Goal: Task Accomplishment & Management: Manage account settings

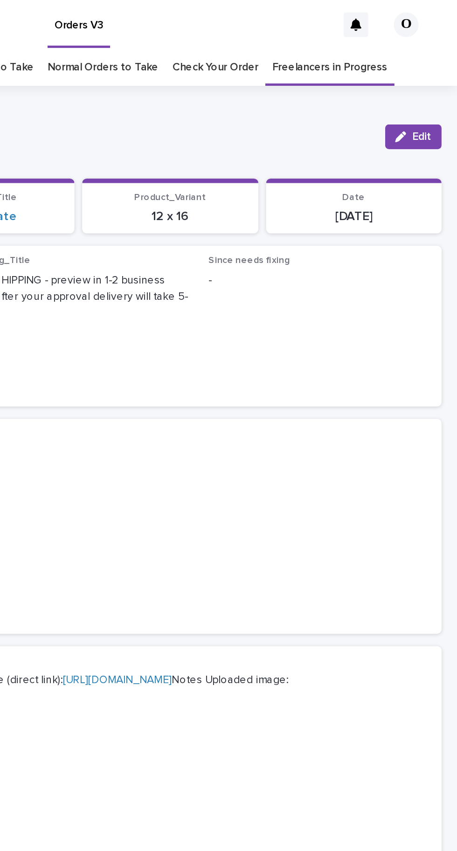
click at [363, 42] on link "Freelancers in Progress" at bounding box center [381, 41] width 70 height 22
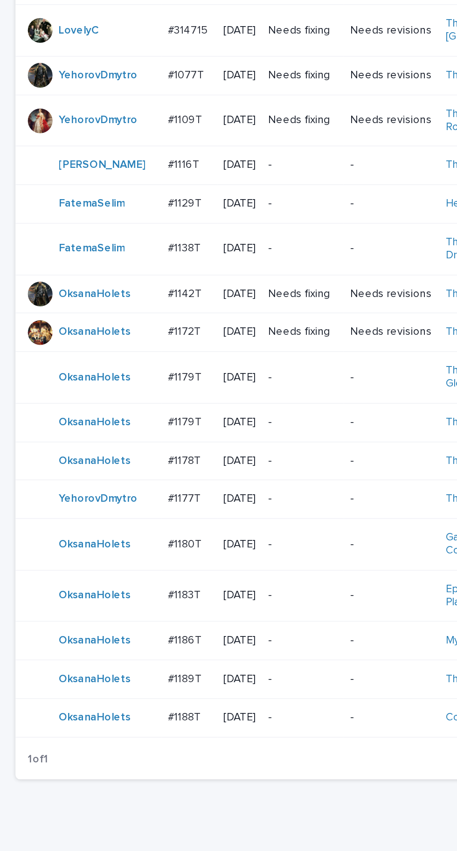
click at [108, 667] on p "#1186T" at bounding box center [112, 662] width 22 height 10
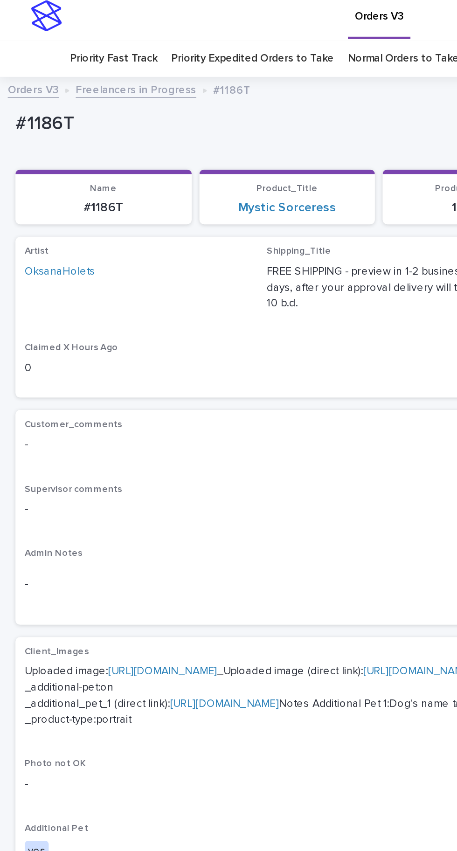
click at [104, 407] on link "[URL][DOMAIN_NAME]" at bounding box center [98, 410] width 66 height 7
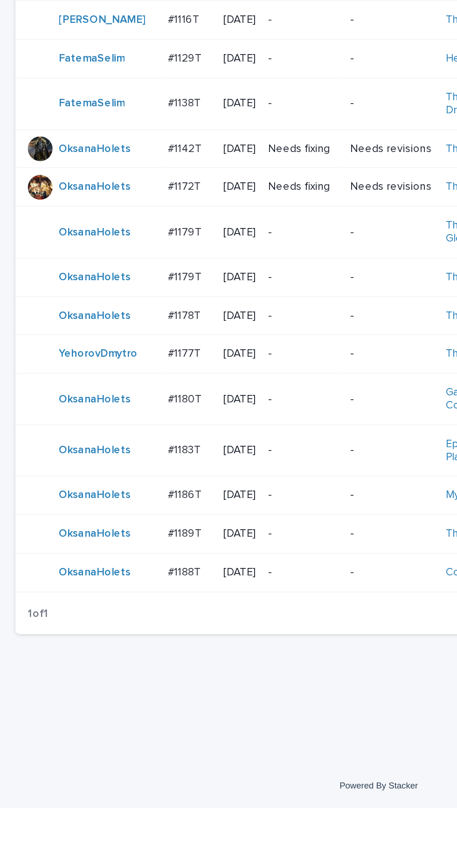
click at [112, 713] on p "#1188T" at bounding box center [112, 709] width 22 height 10
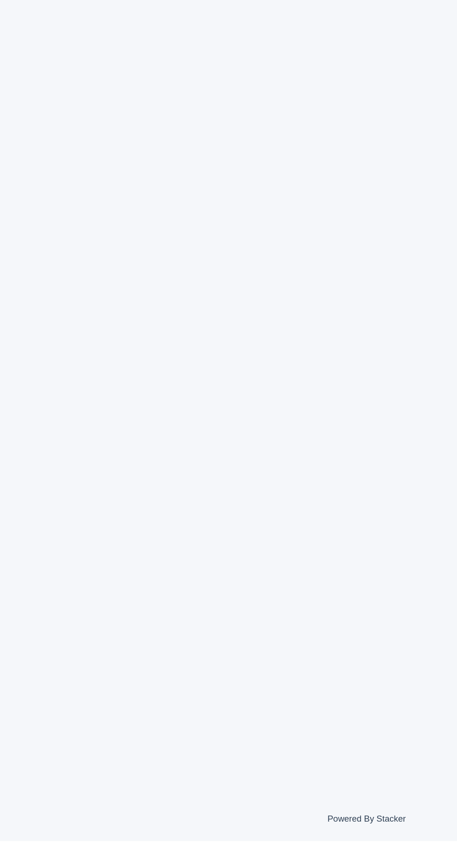
scroll to position [29, 0]
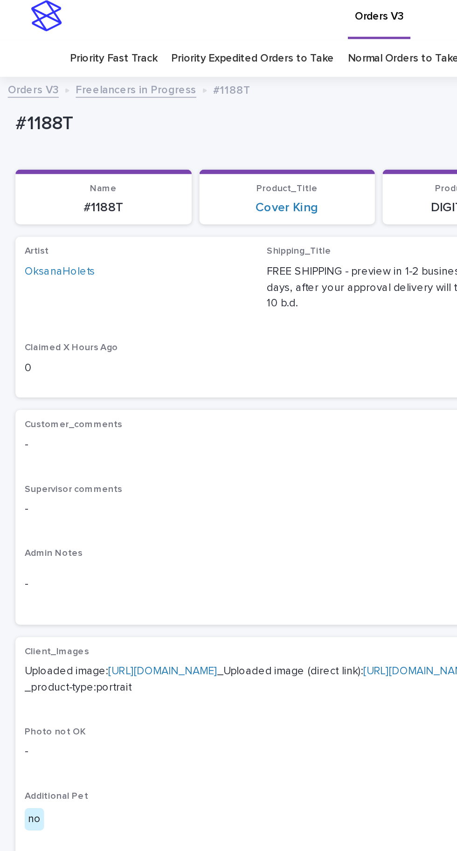
click at [108, 407] on link "[URL][DOMAIN_NAME]" at bounding box center [98, 410] width 66 height 7
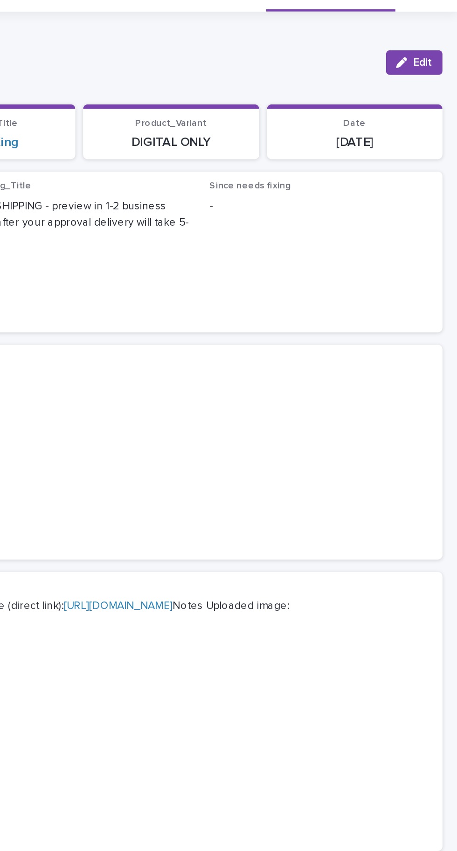
scroll to position [0, 0]
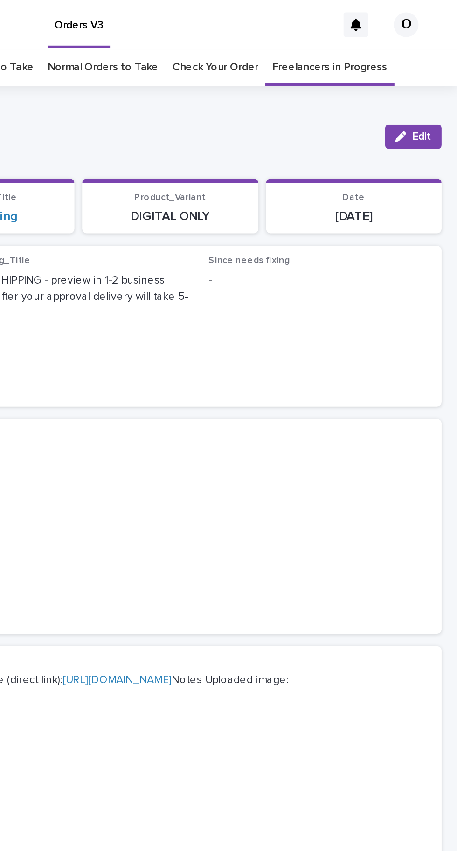
click at [441, 75] on button "Edit" at bounding box center [431, 82] width 34 height 15
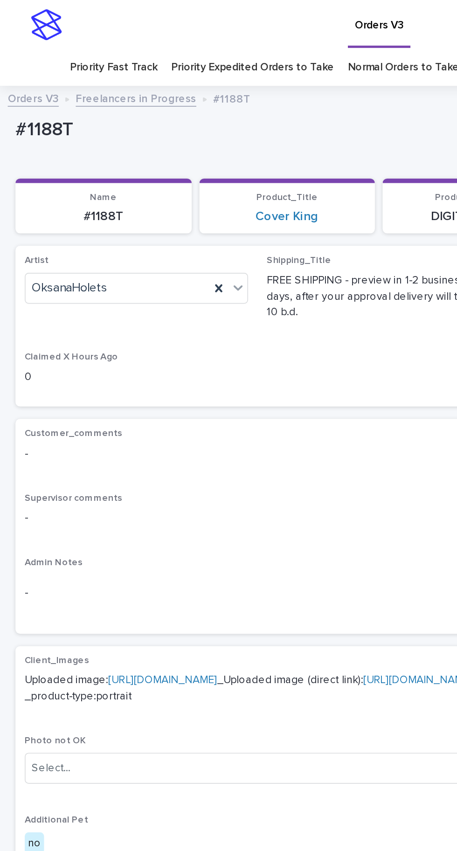
click at [135, 166] on div at bounding box center [131, 174] width 11 height 17
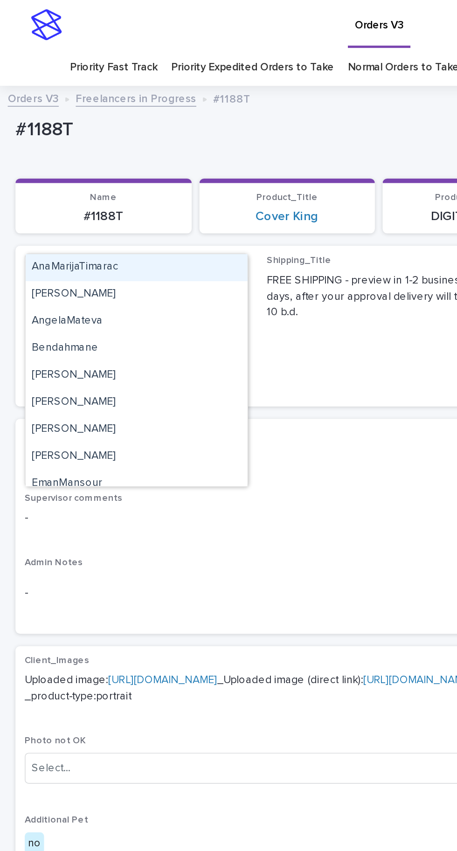
click at [101, 170] on div "[PERSON_NAME]" at bounding box center [82, 178] width 134 height 16
type input "**"
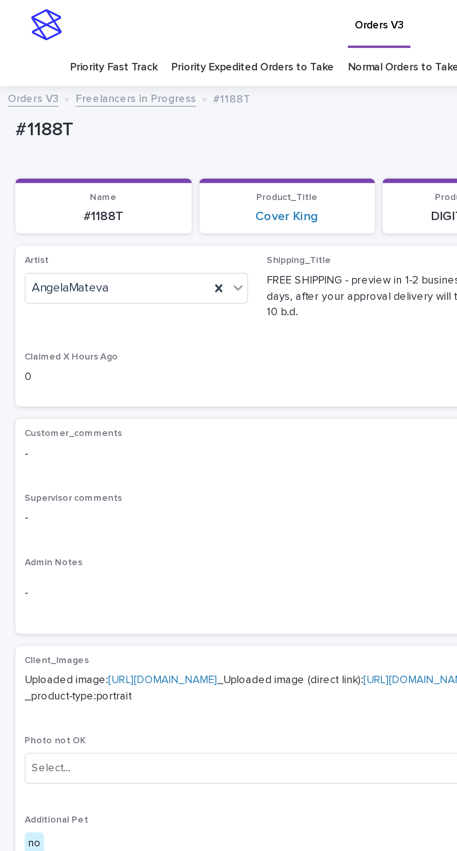
click at [128, 169] on icon at bounding box center [131, 173] width 9 height 9
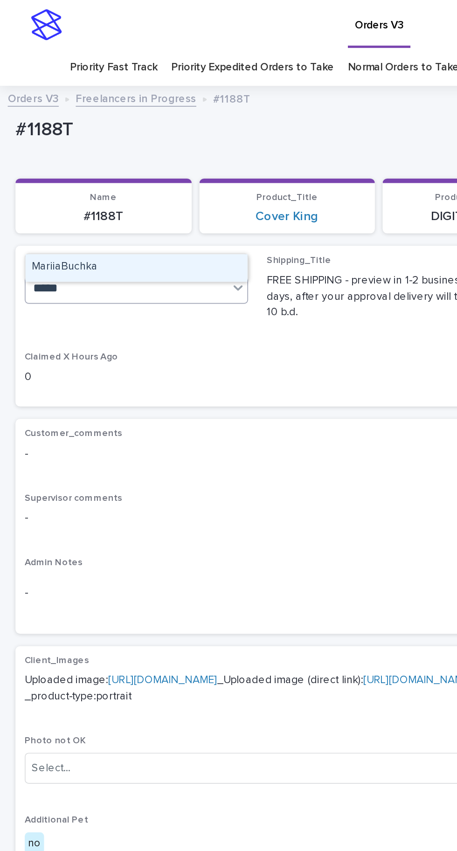
click at [100, 154] on div "MariiaBuchka" at bounding box center [82, 162] width 134 height 16
type input "*****"
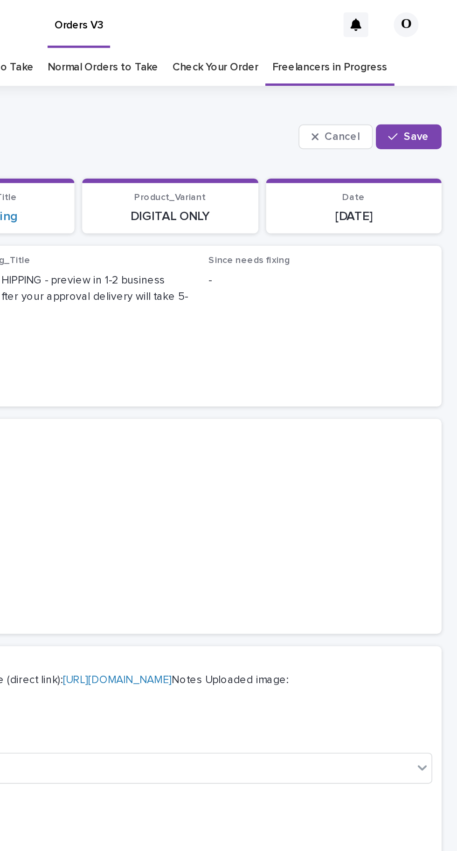
click at [443, 75] on button "Save" at bounding box center [428, 82] width 40 height 15
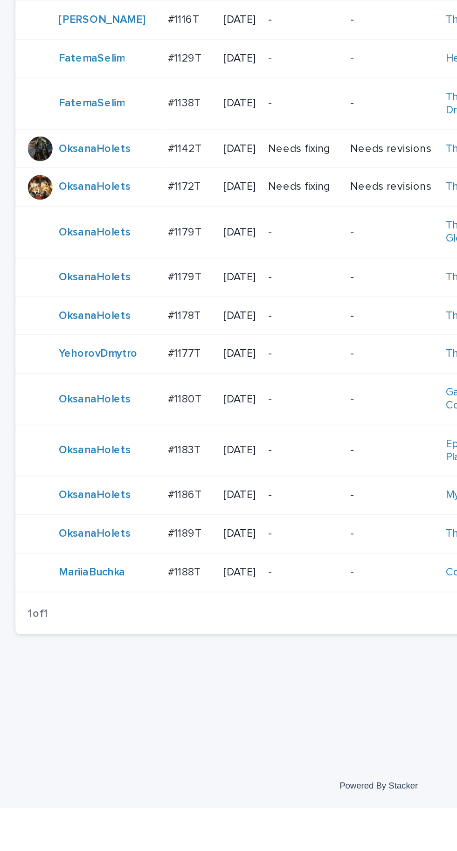
click at [97, 675] on td "OksanaHolets" at bounding box center [53, 662] width 88 height 23
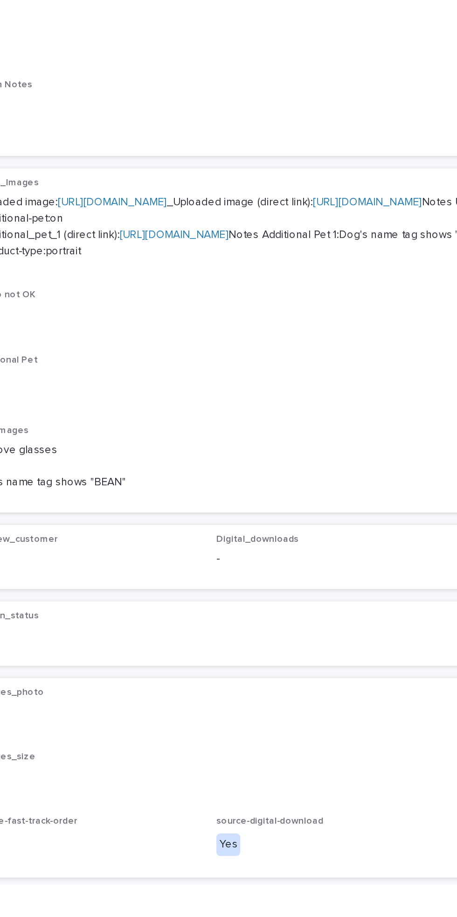
scroll to position [29, 0]
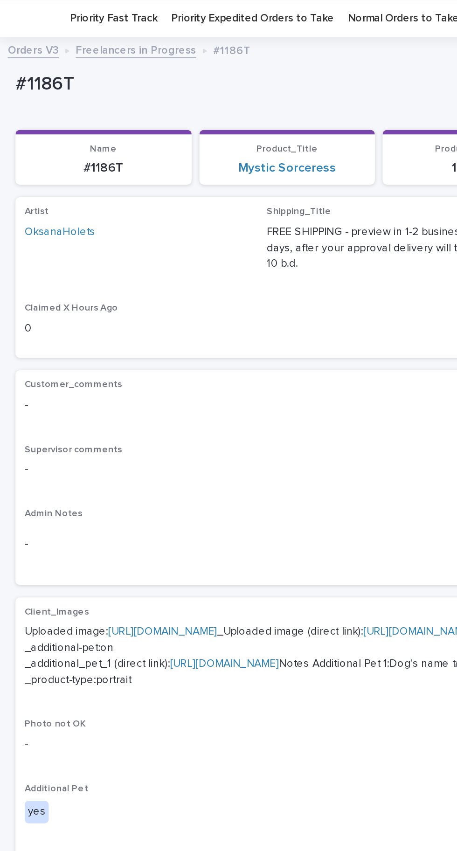
click at [88, 378] on link "[URL][DOMAIN_NAME]" at bounding box center [98, 381] width 66 height 7
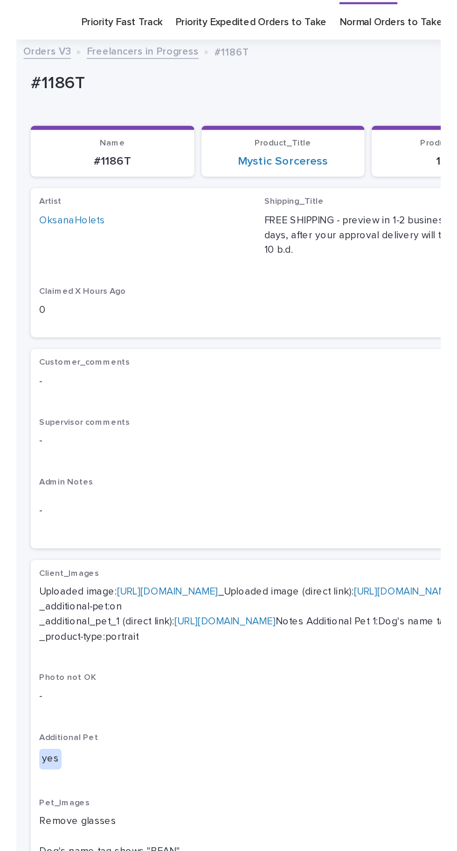
scroll to position [0, 0]
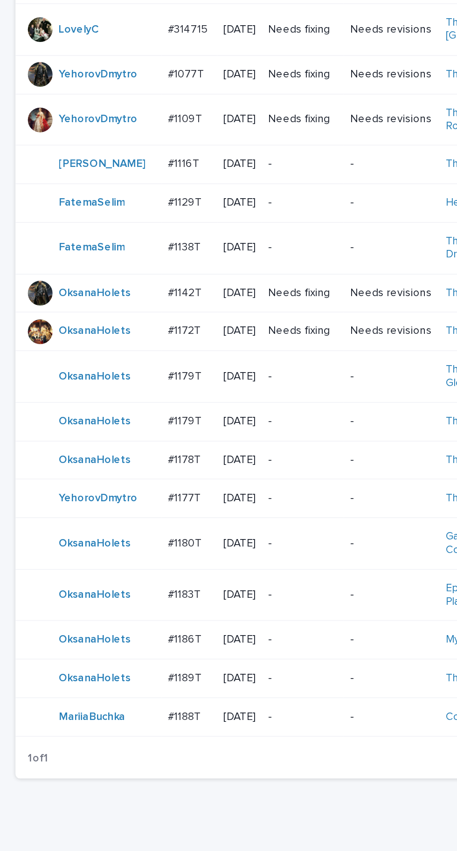
click at [109, 640] on p "#1183T" at bounding box center [112, 635] width 22 height 10
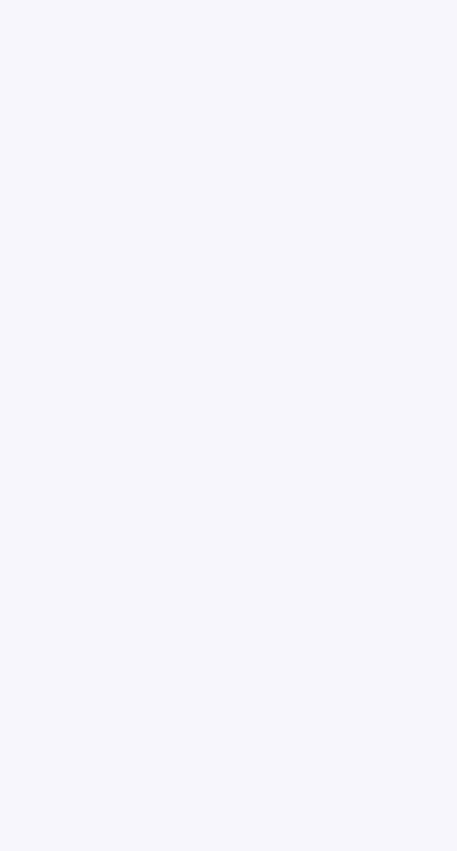
scroll to position [29, 0]
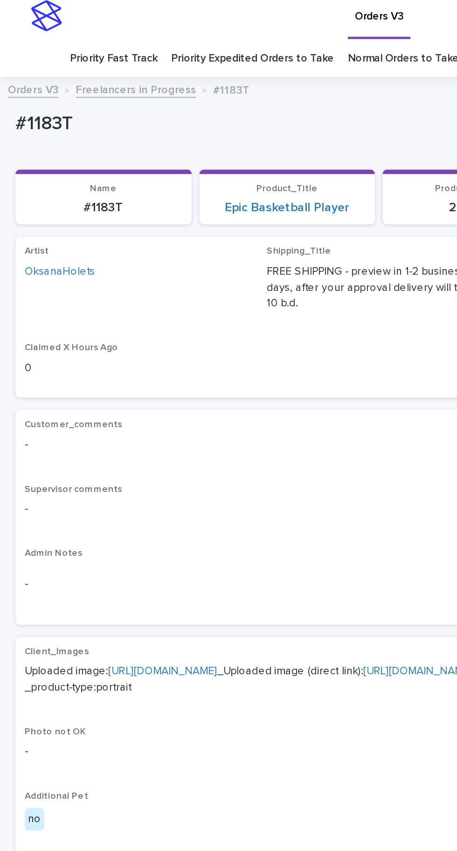
click at [98, 407] on link "[URL][DOMAIN_NAME]" at bounding box center [98, 410] width 66 height 7
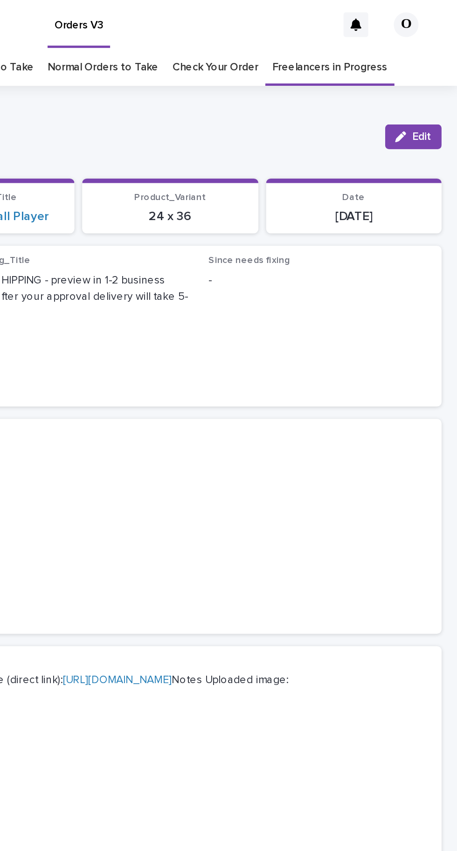
scroll to position [0, 0]
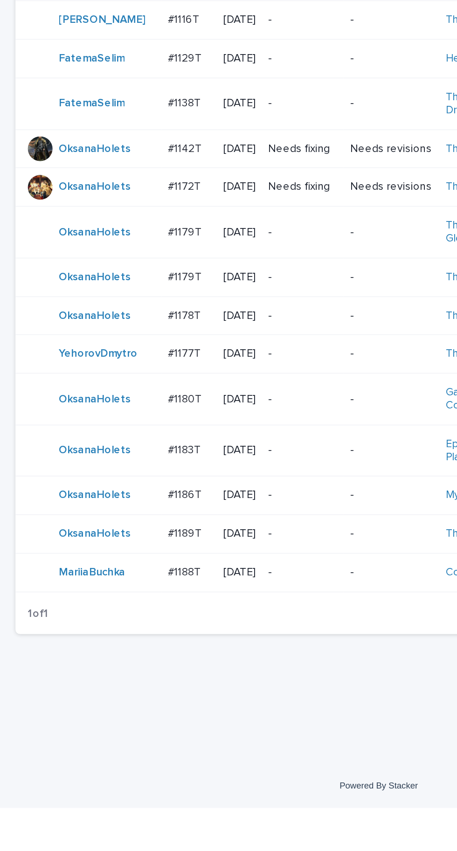
click at [107, 667] on p "#1186T" at bounding box center [112, 662] width 22 height 10
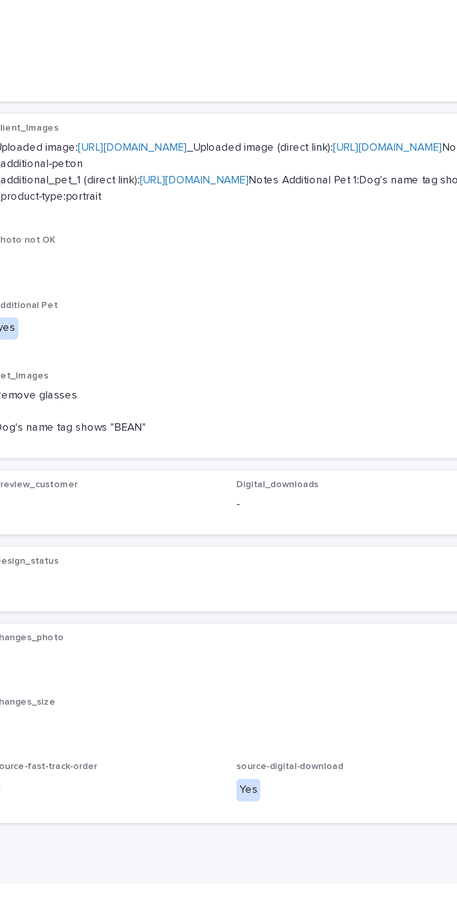
scroll to position [29, 0]
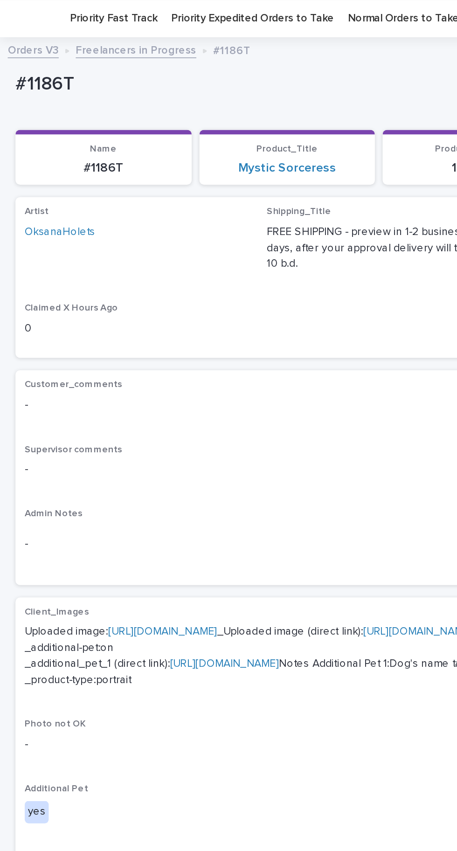
click at [103, 380] on link "[URL][DOMAIN_NAME]" at bounding box center [98, 381] width 66 height 7
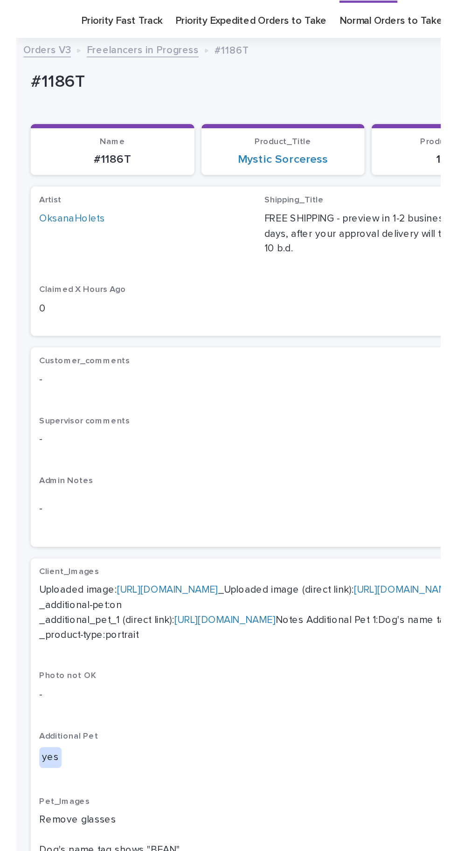
scroll to position [0, 0]
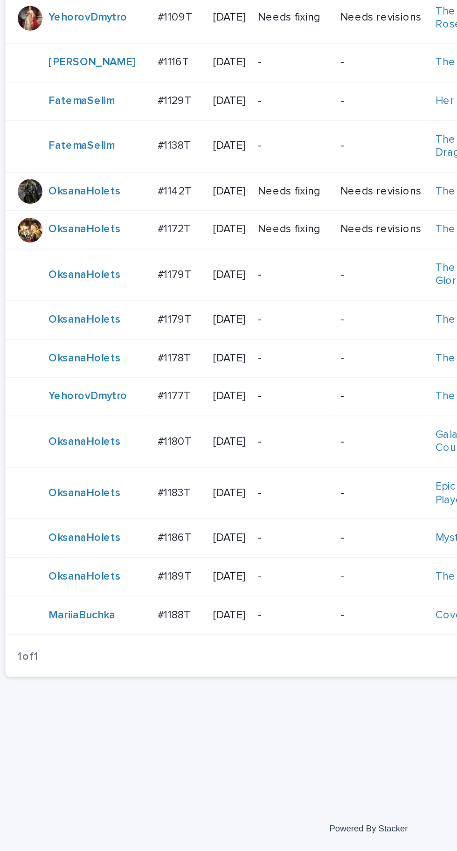
click at [106, 690] on p "#1189T" at bounding box center [112, 685] width 22 height 10
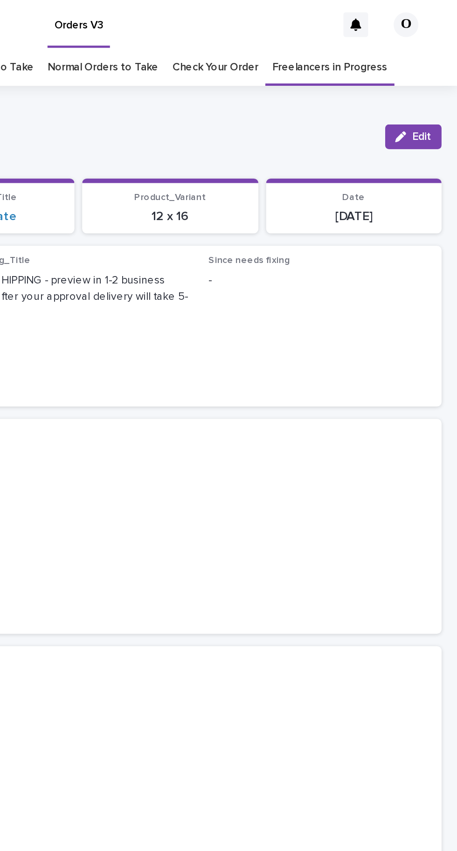
click at [455, 57] on div "Loading... Saving… Loading... Saving… #1189T Edit #1189T Edit Sorry, there was …" at bounding box center [228, 441] width 457 height 768
click at [426, 79] on icon "button" at bounding box center [423, 82] width 7 height 7
click at [440, 75] on button "Save" at bounding box center [428, 82] width 40 height 15
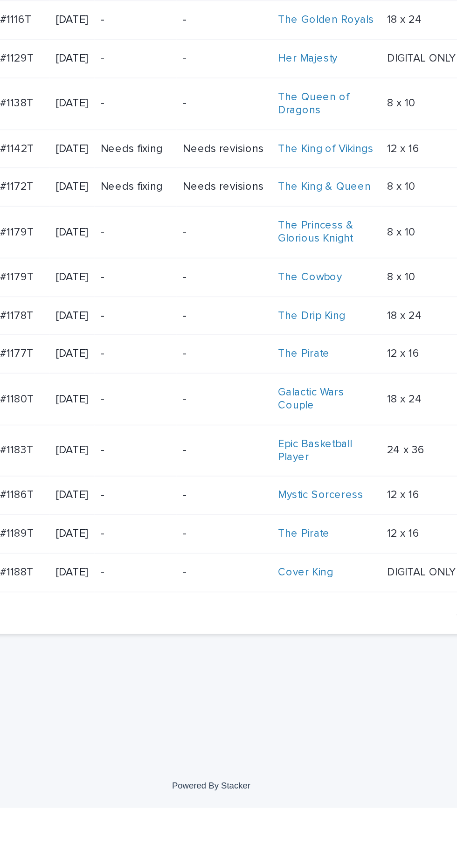
click at [261, 640] on p "-" at bounding box center [236, 636] width 50 height 8
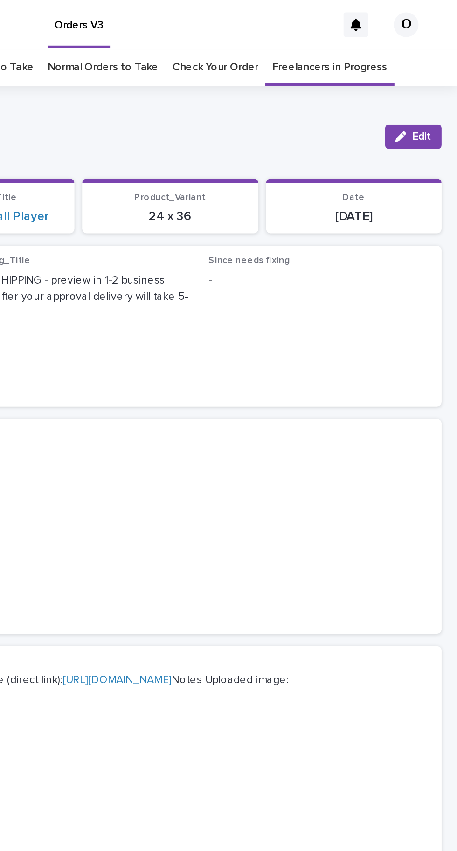
click at [433, 75] on button "Edit" at bounding box center [431, 82] width 34 height 15
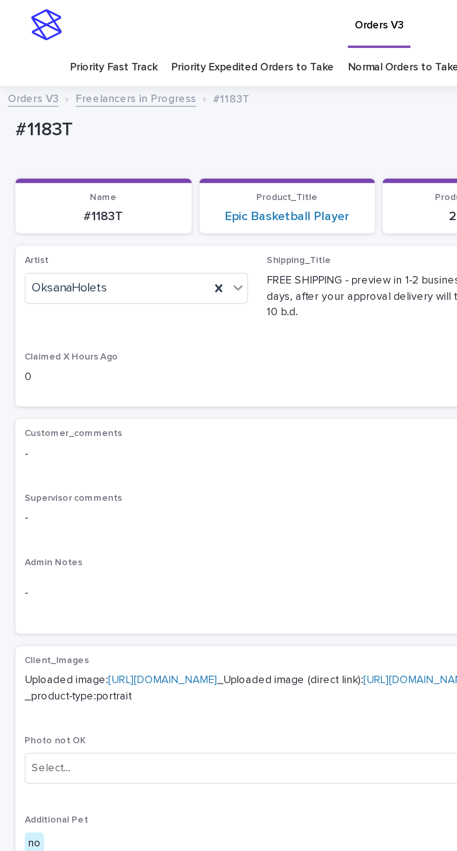
click at [132, 174] on icon at bounding box center [132, 174] width 4 height 5
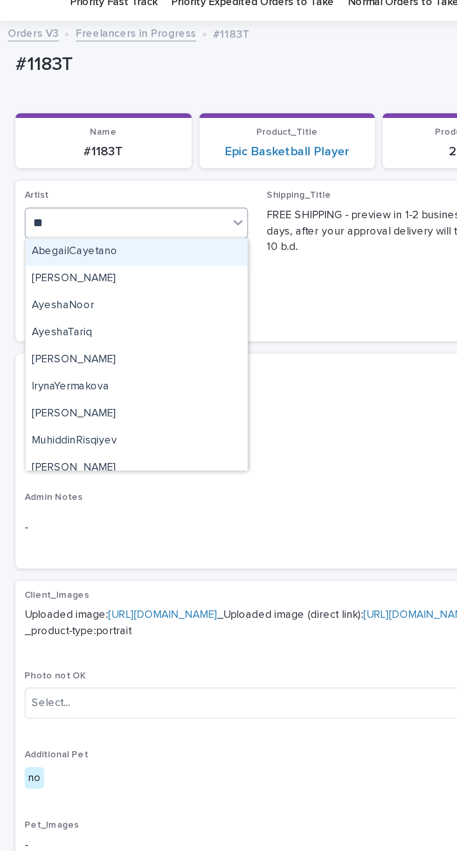
type input "*"
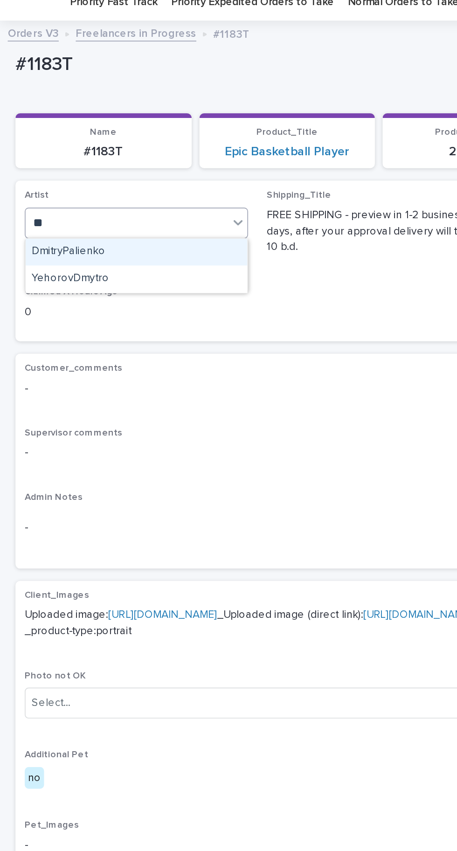
click at [103, 206] on div "YehorovDmytro" at bounding box center [82, 208] width 134 height 16
type input "**"
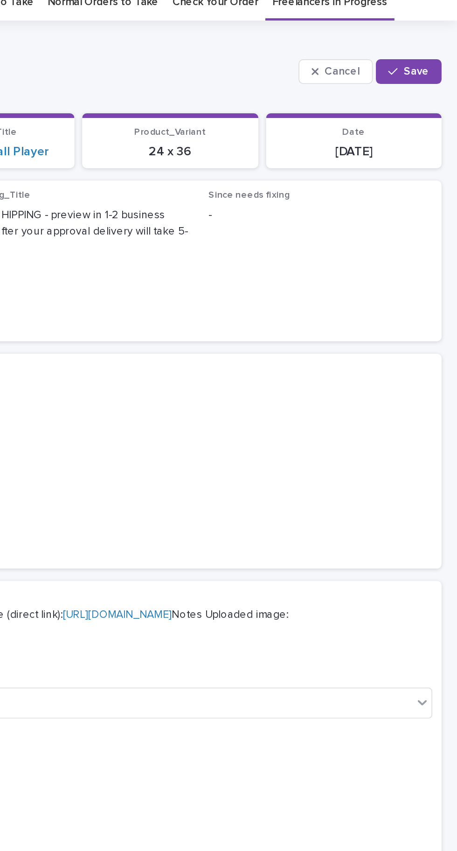
click at [438, 79] on span "Save" at bounding box center [432, 82] width 15 height 7
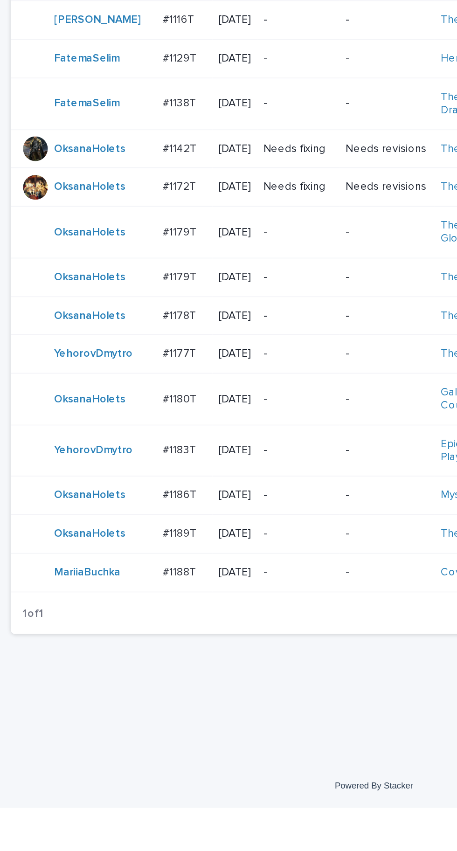
click at [103, 690] on p "#1189T" at bounding box center [112, 685] width 22 height 10
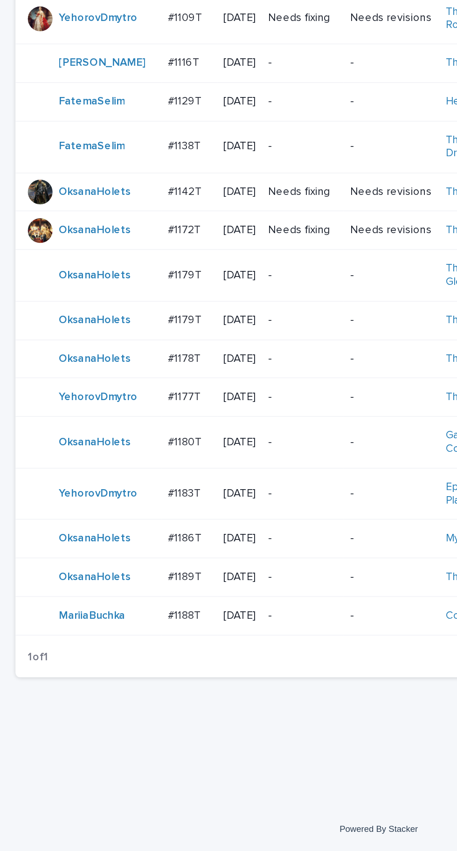
scroll to position [17, 0]
click at [112, 667] on p "#1186T" at bounding box center [112, 662] width 22 height 10
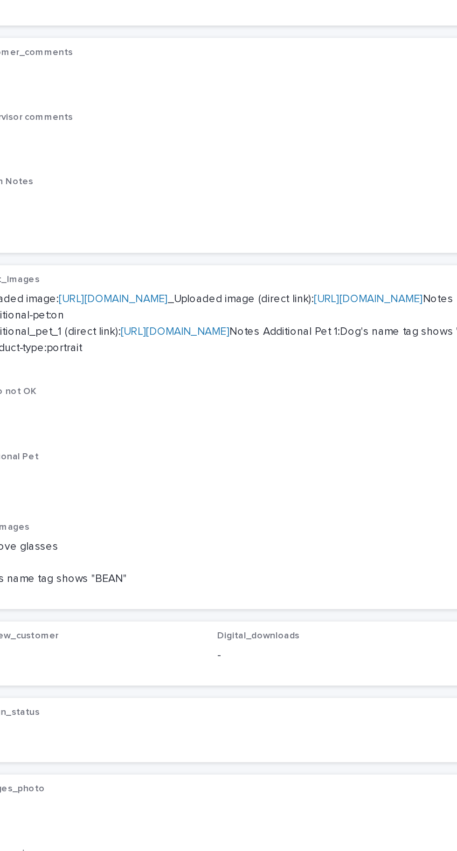
click at [168, 433] on link "[URL][DOMAIN_NAME]" at bounding box center [136, 430] width 66 height 7
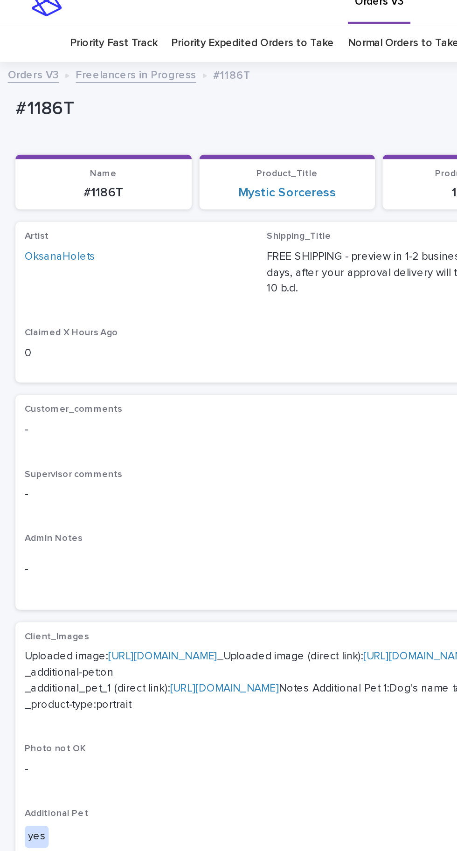
scroll to position [39, 0]
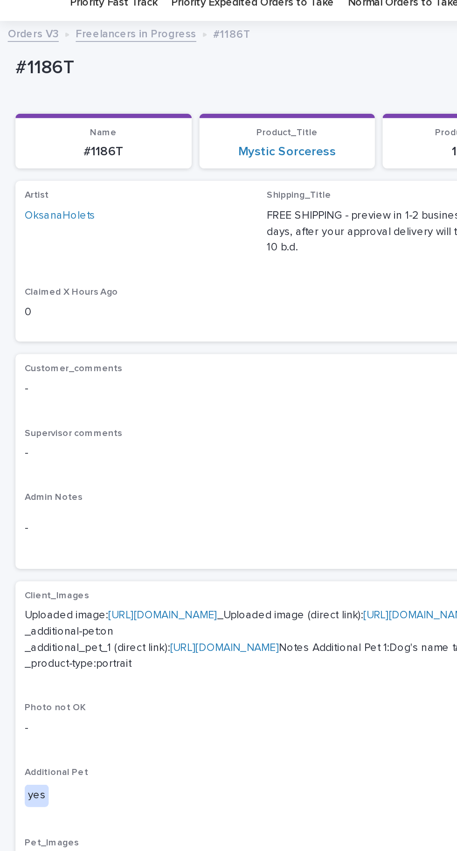
click at [122, 368] on link "[URL][DOMAIN_NAME]" at bounding box center [98, 371] width 66 height 7
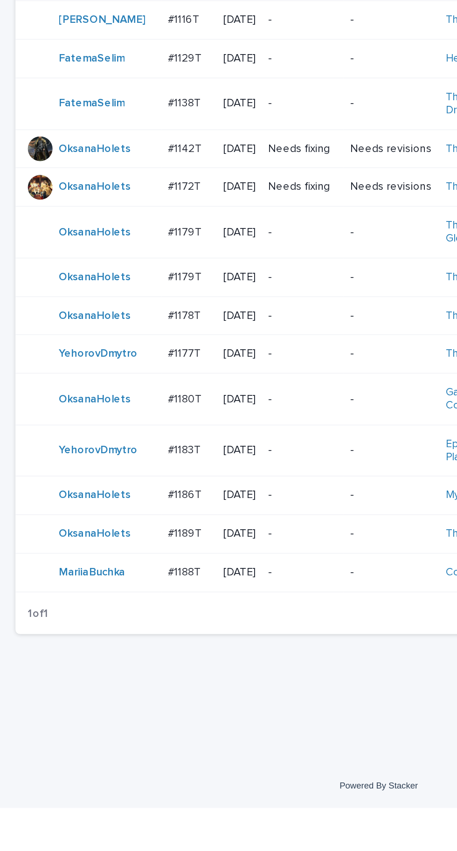
click at [117, 690] on p "#1189T" at bounding box center [112, 685] width 22 height 10
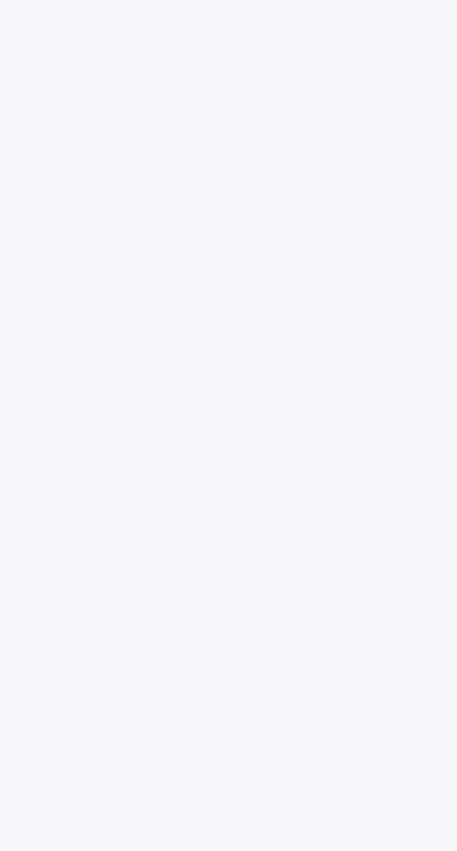
scroll to position [29, 0]
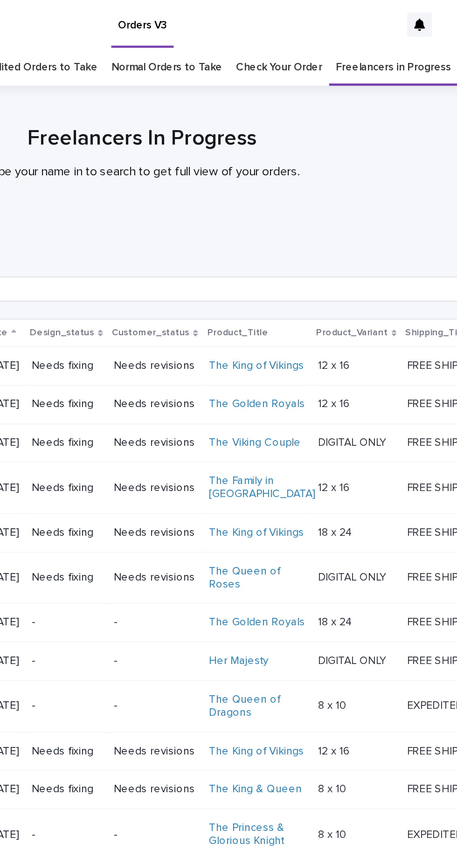
click at [320, 30] on link "Check Your Order" at bounding box center [312, 41] width 52 height 22
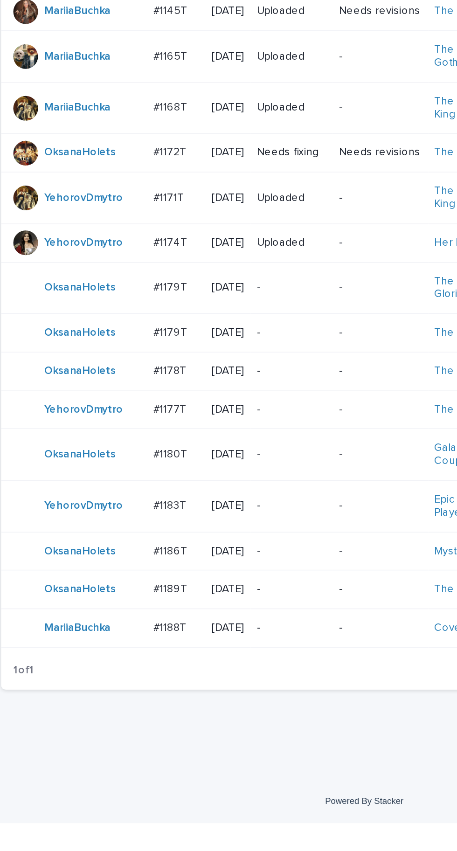
scroll to position [205, 0]
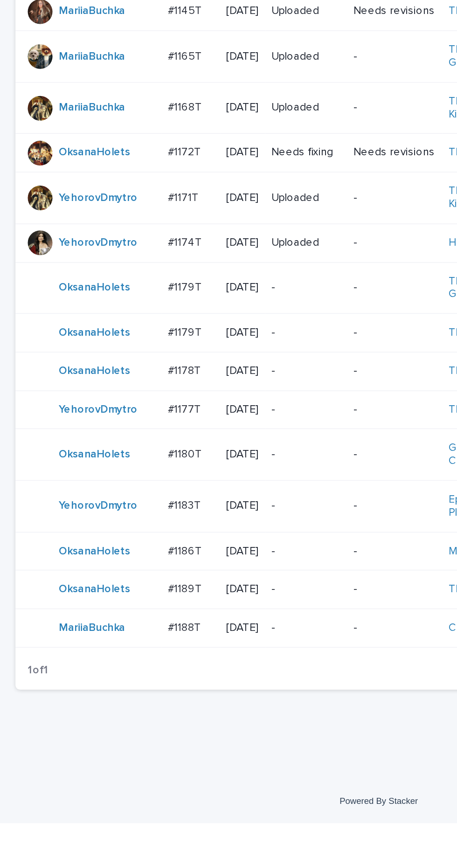
click at [115, 714] on p "#1189T" at bounding box center [112, 710] width 22 height 10
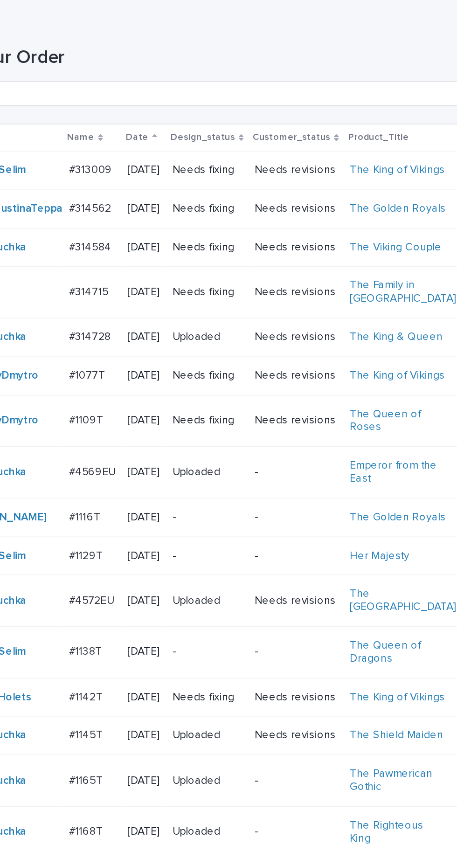
scroll to position [264, 0]
